Goal: Task Accomplishment & Management: Manage account settings

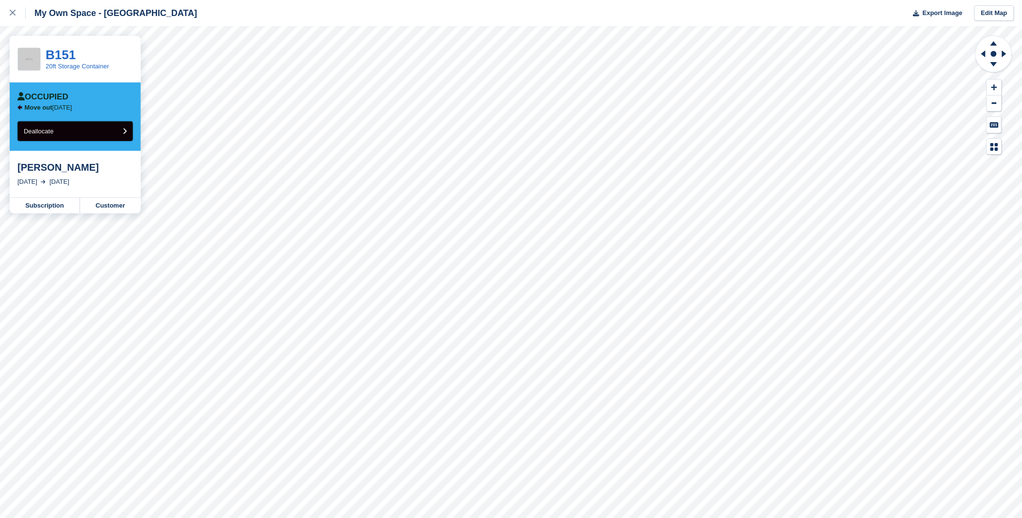
click at [70, 138] on button "Deallocate" at bounding box center [74, 131] width 115 height 20
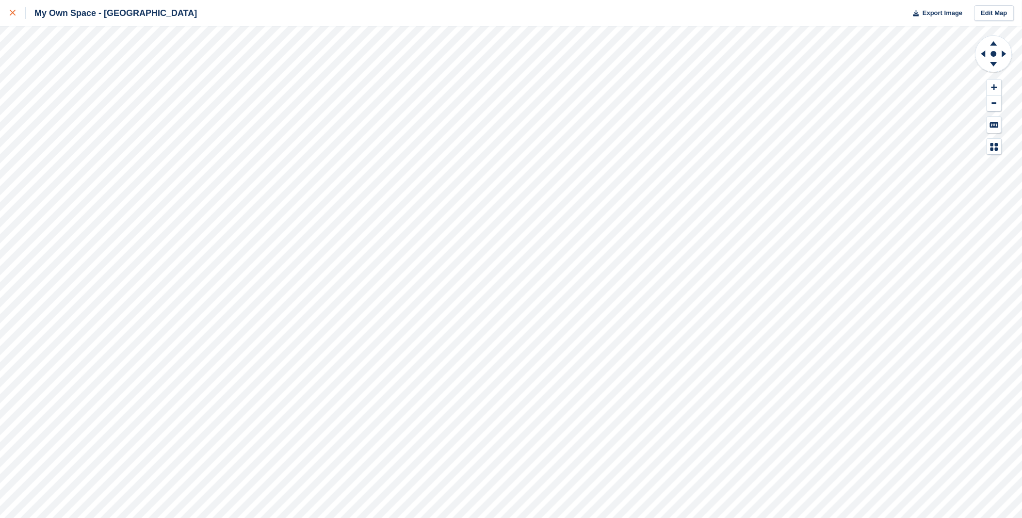
click at [16, 16] on div at bounding box center [18, 13] width 16 height 12
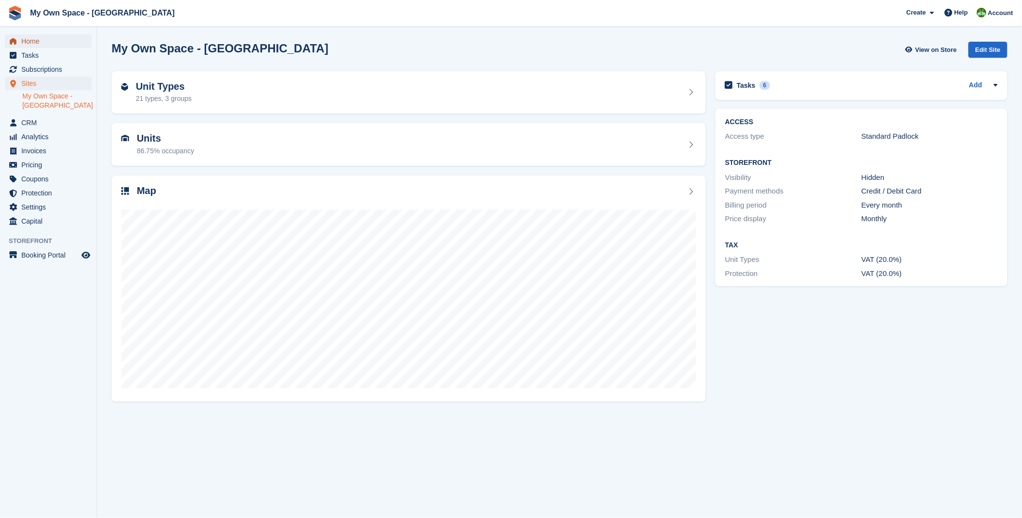
click at [29, 41] on span "Home" at bounding box center [50, 41] width 58 height 14
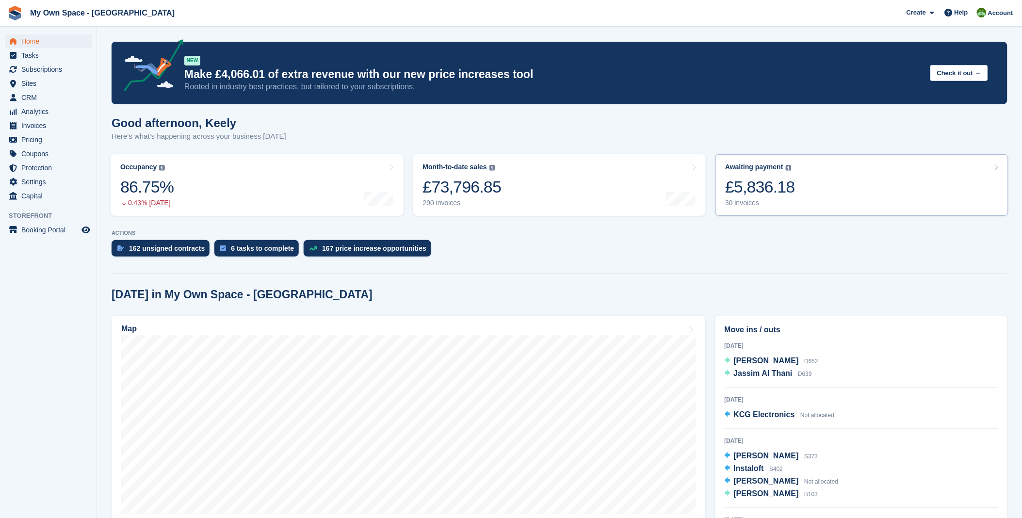
click at [773, 181] on div "£5,836.18" at bounding box center [760, 187] width 70 height 20
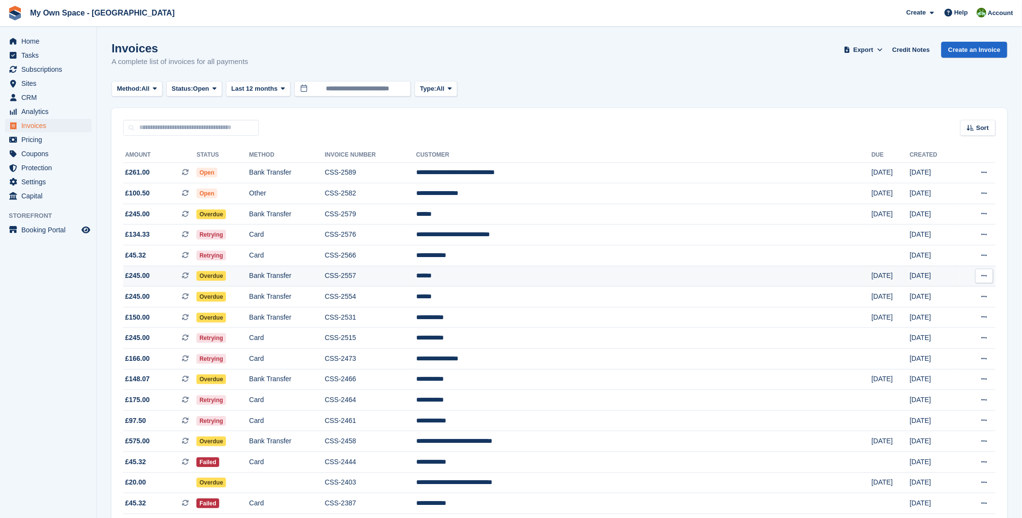
scroll to position [54, 0]
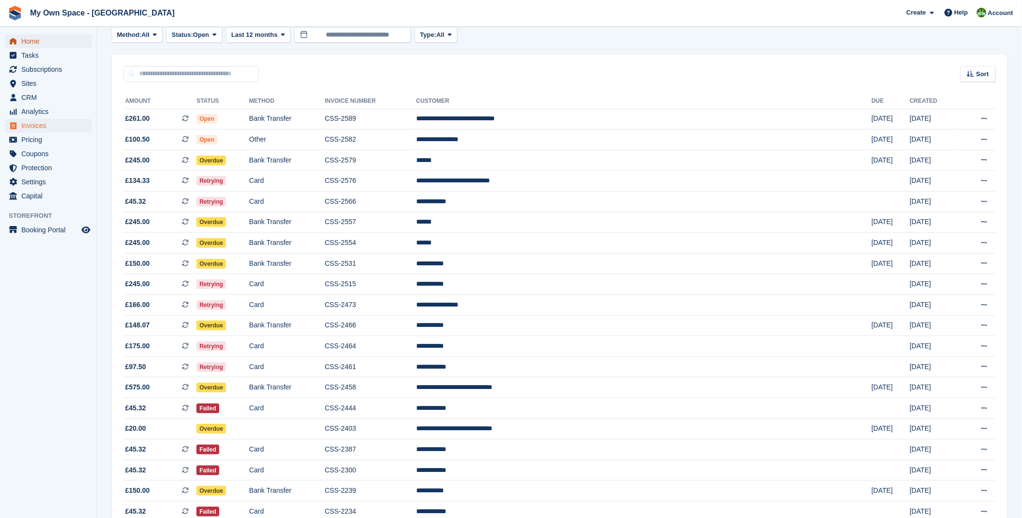
click at [40, 45] on span "Home" at bounding box center [50, 41] width 58 height 14
